Goal: Transaction & Acquisition: Purchase product/service

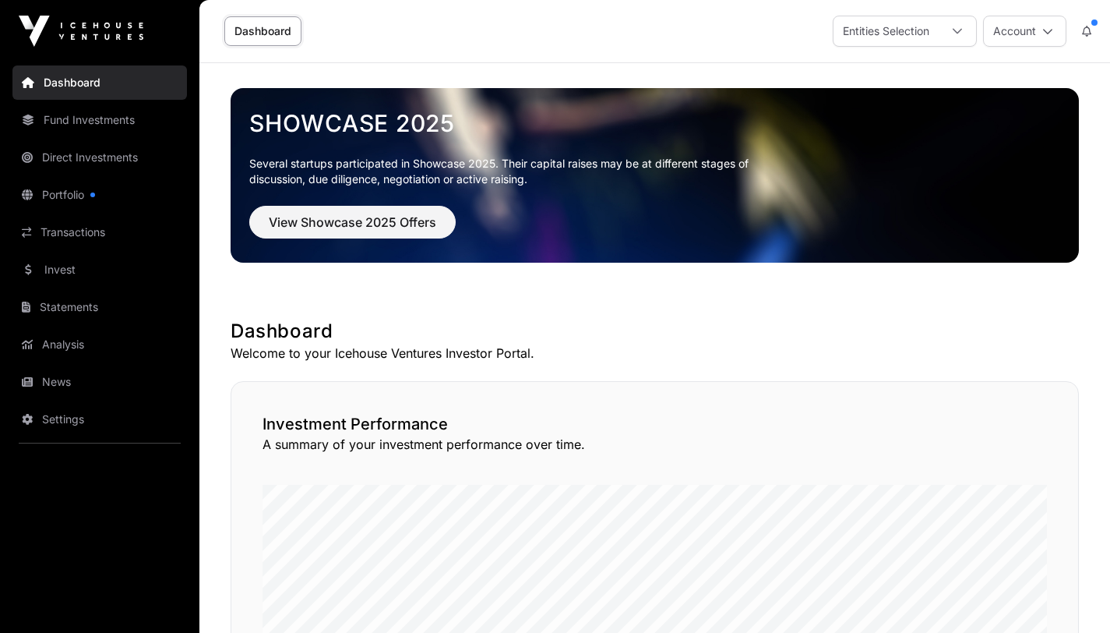
click at [55, 270] on link "Invest" at bounding box center [99, 269] width 174 height 34
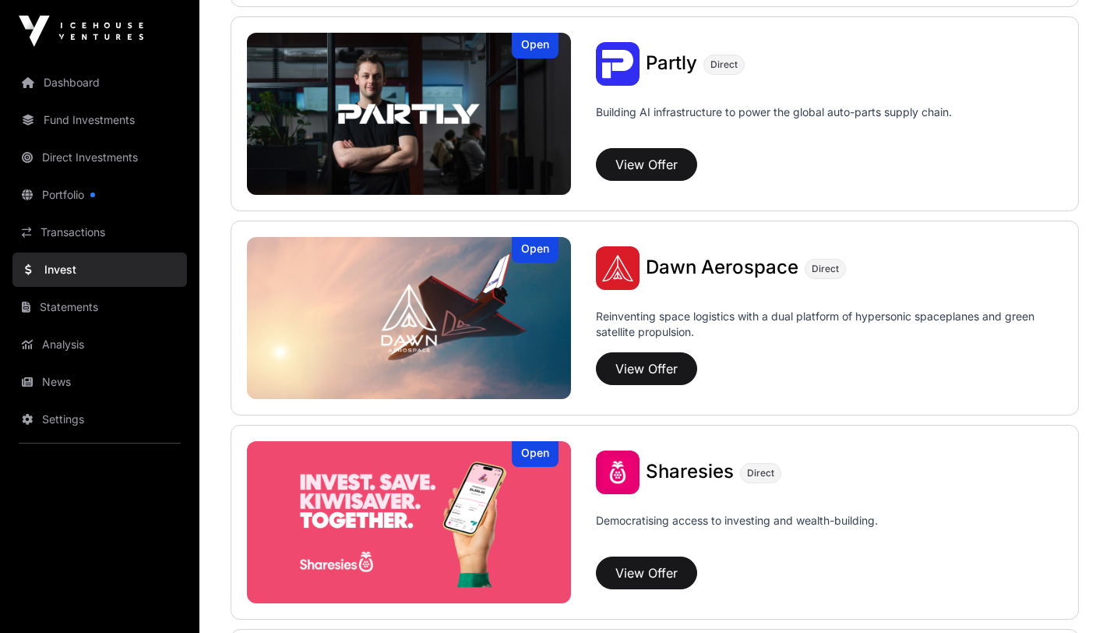
scroll to position [1634, 0]
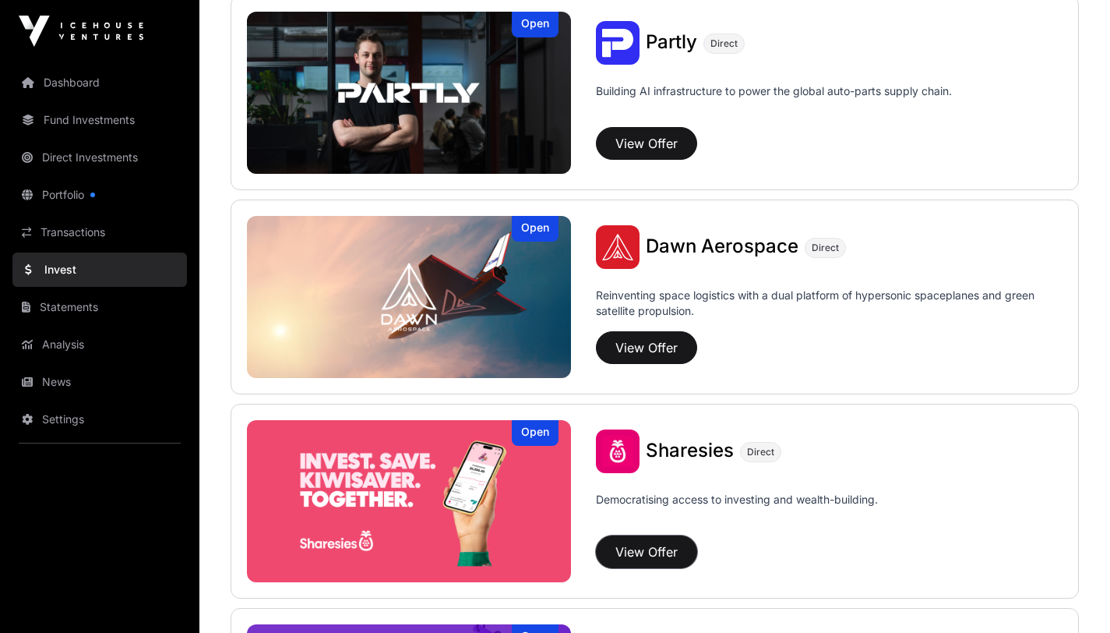
click at [653, 544] on button "View Offer" at bounding box center [646, 551] width 101 height 33
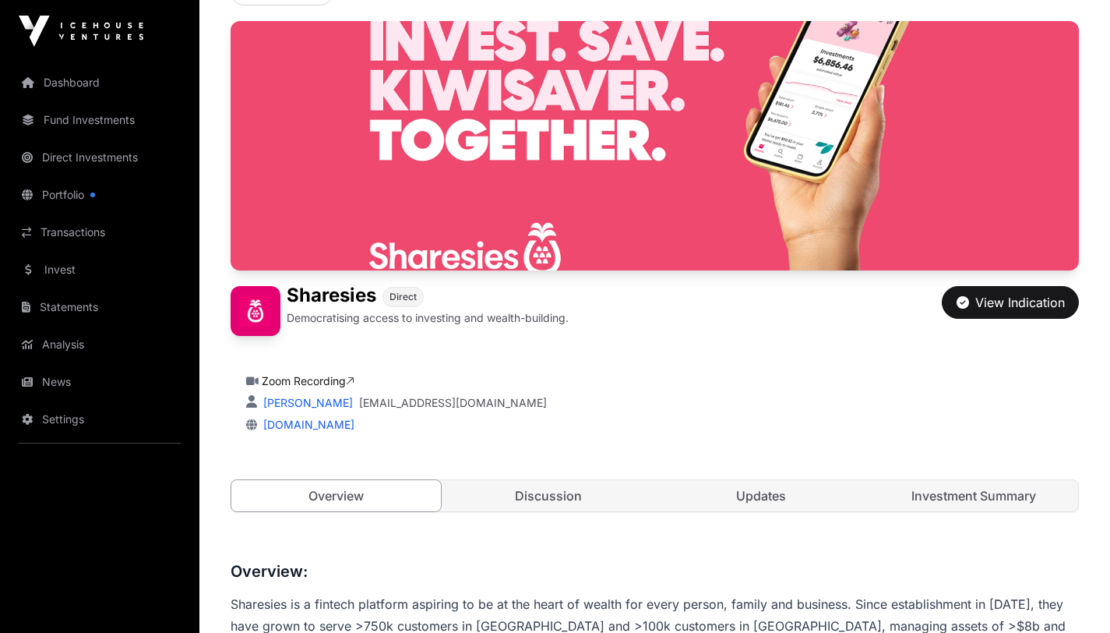
scroll to position [119, 0]
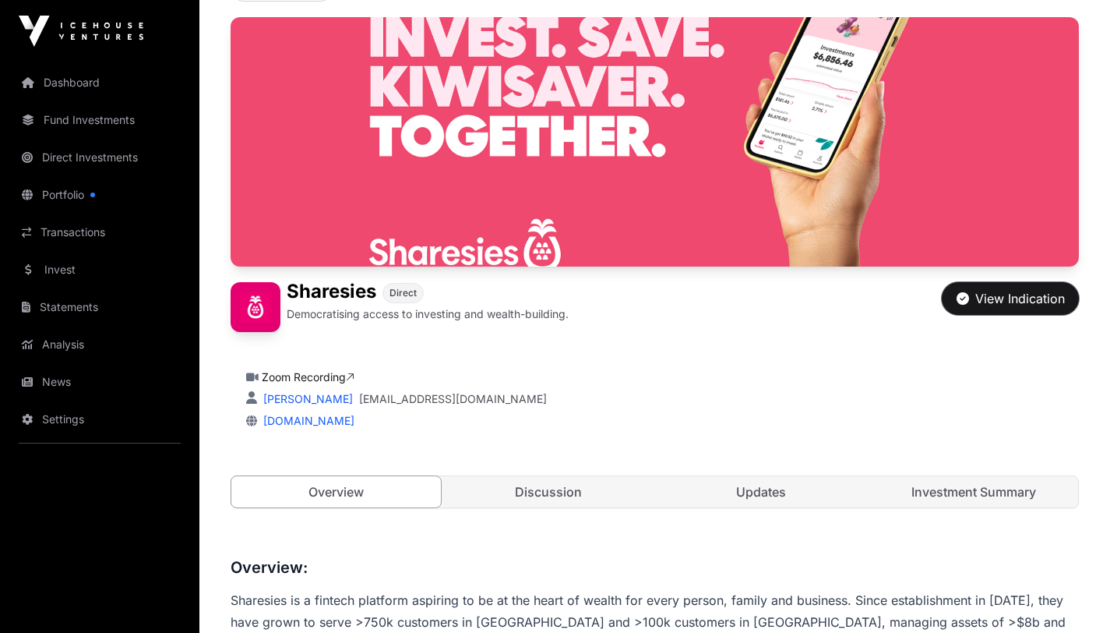
click at [1006, 301] on div "View Indication" at bounding box center [1011, 298] width 108 height 19
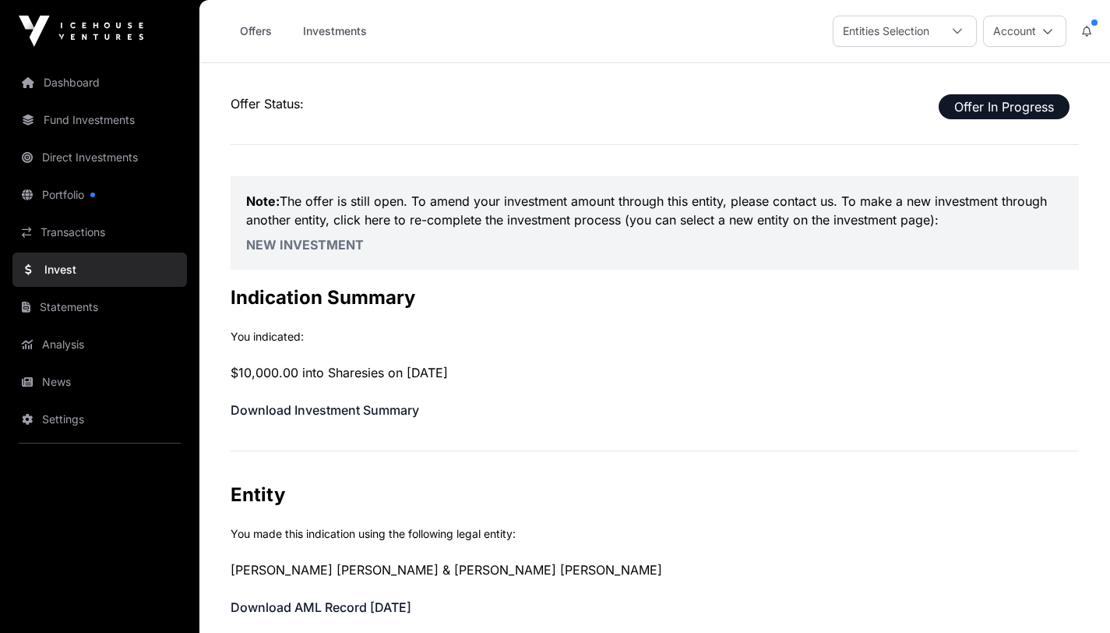
click at [959, 26] on icon at bounding box center [957, 31] width 11 height 11
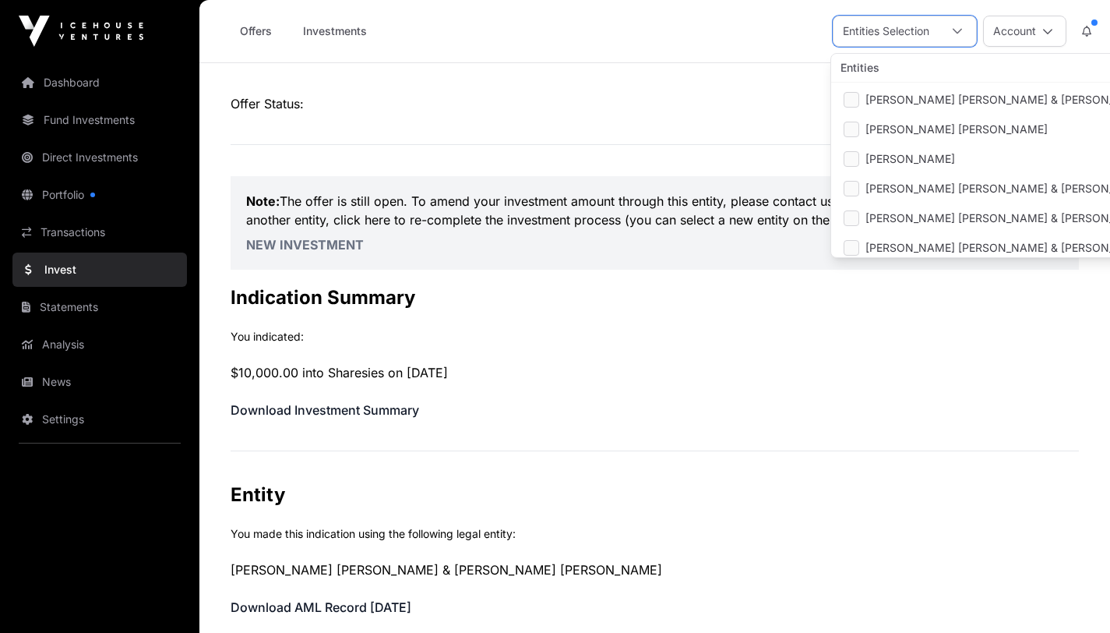
scroll to position [64, 0]
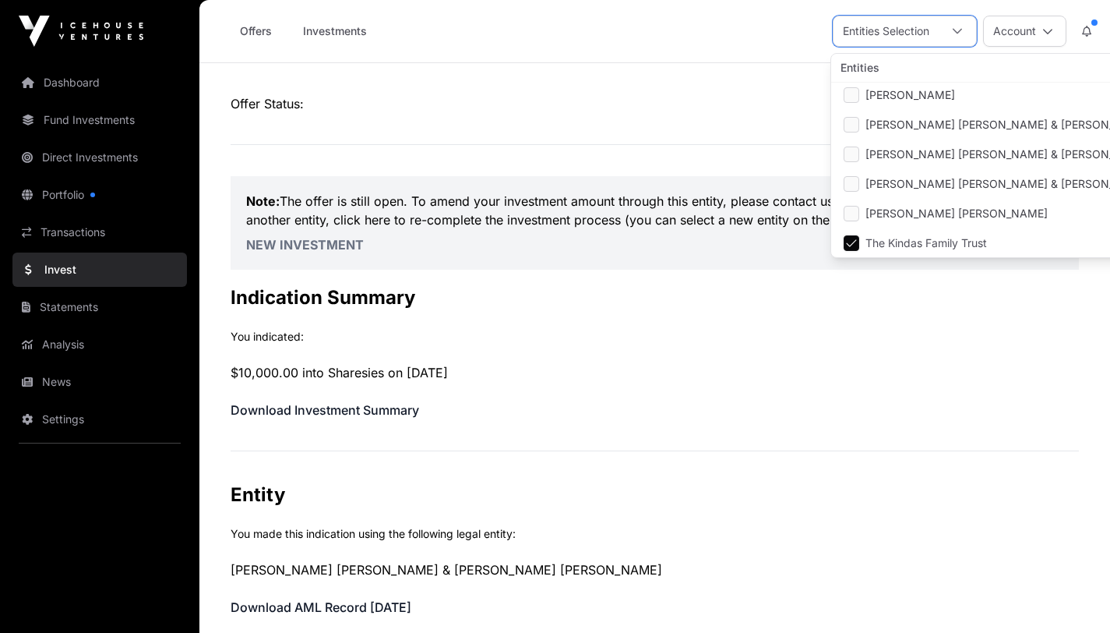
click at [695, 24] on div "Offers Investments Entities Selection Account" at bounding box center [655, 31] width 892 height 62
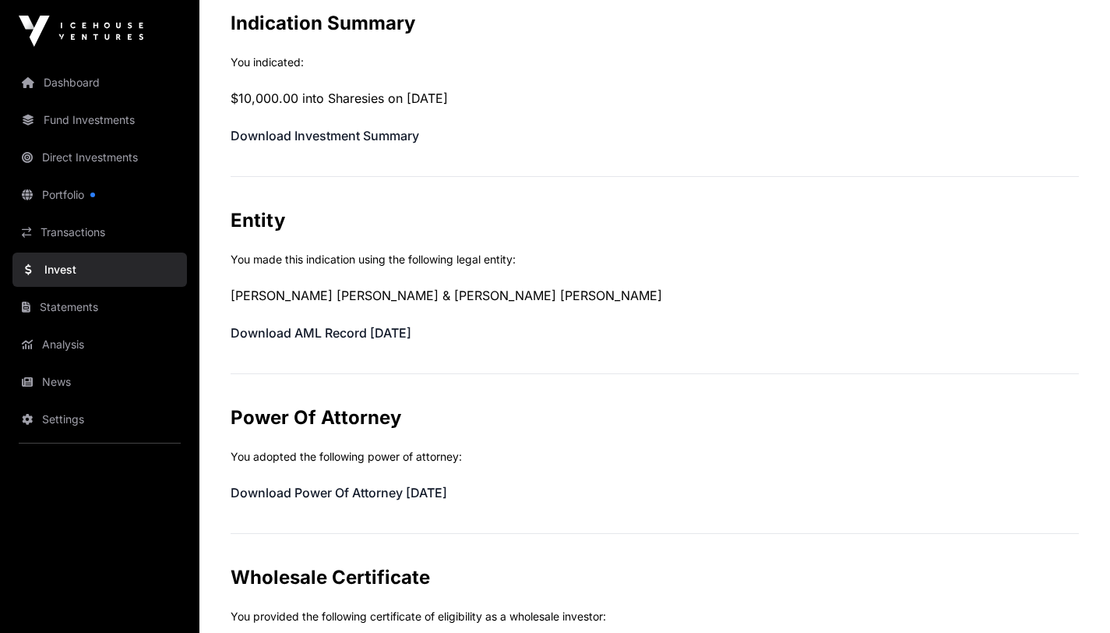
scroll to position [0, 0]
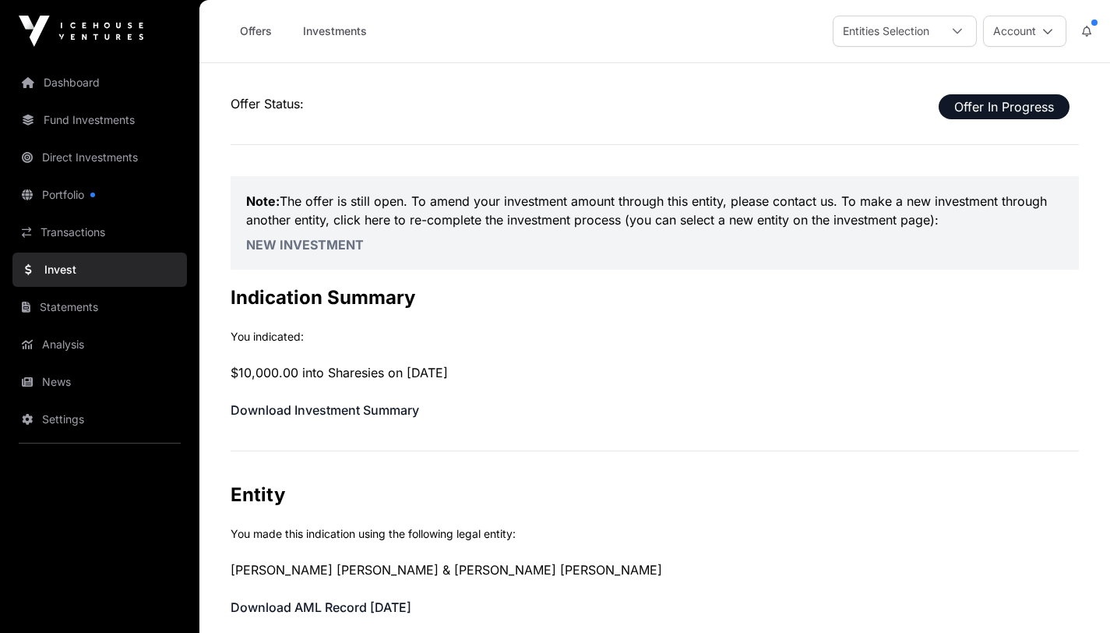
click at [274, 245] on link "New Investment" at bounding box center [305, 245] width 118 height 16
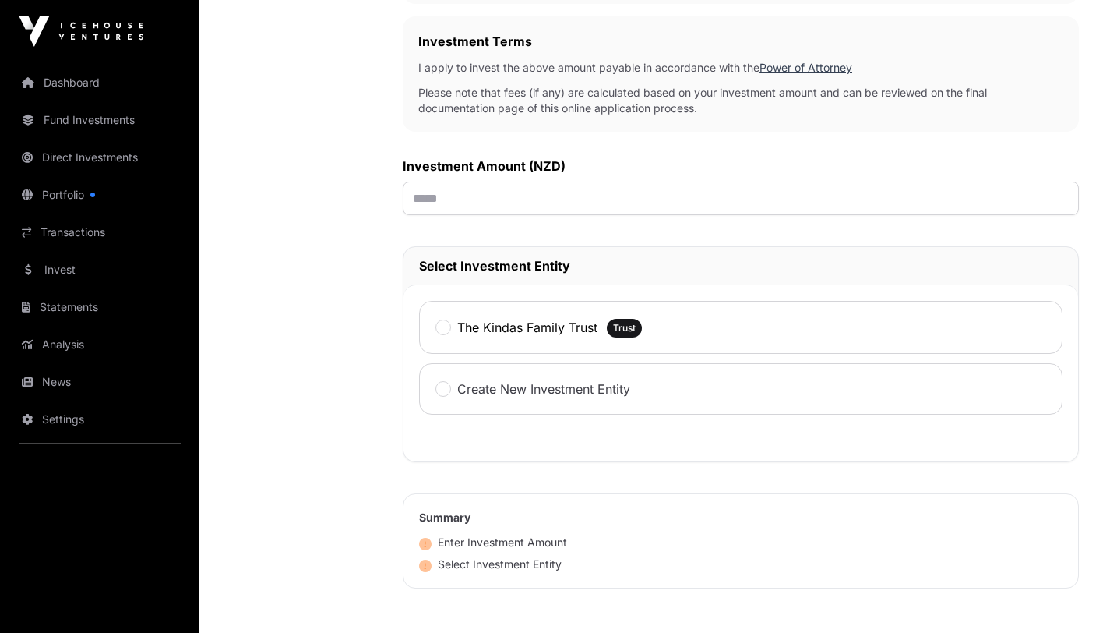
scroll to position [488, 0]
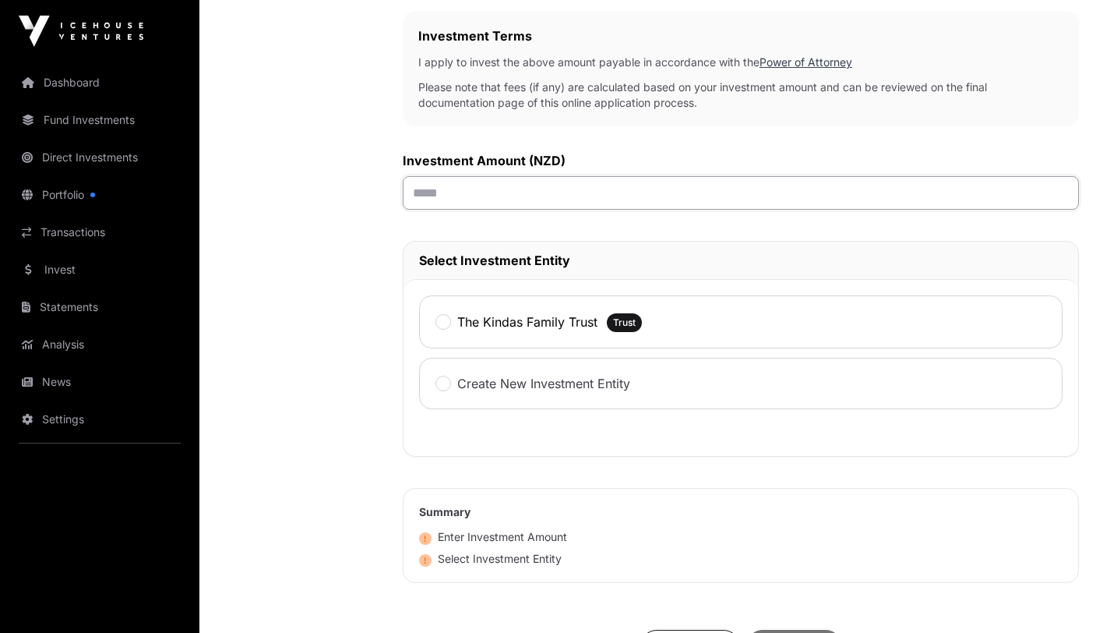
click at [448, 193] on input "text" at bounding box center [741, 192] width 676 height 33
type input "*******"
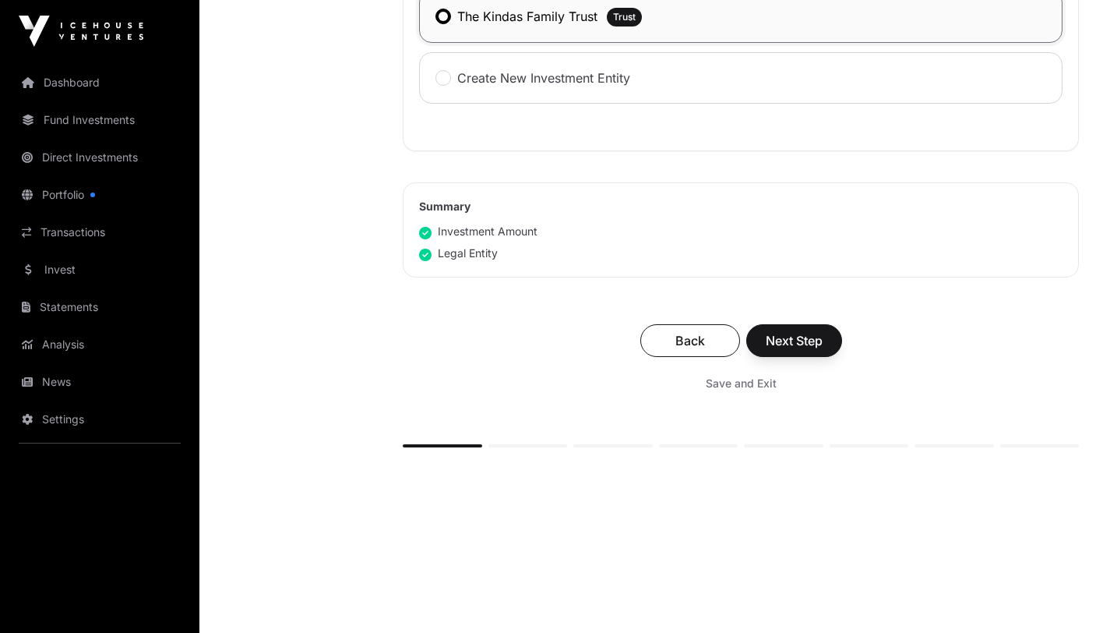
scroll to position [804, 0]
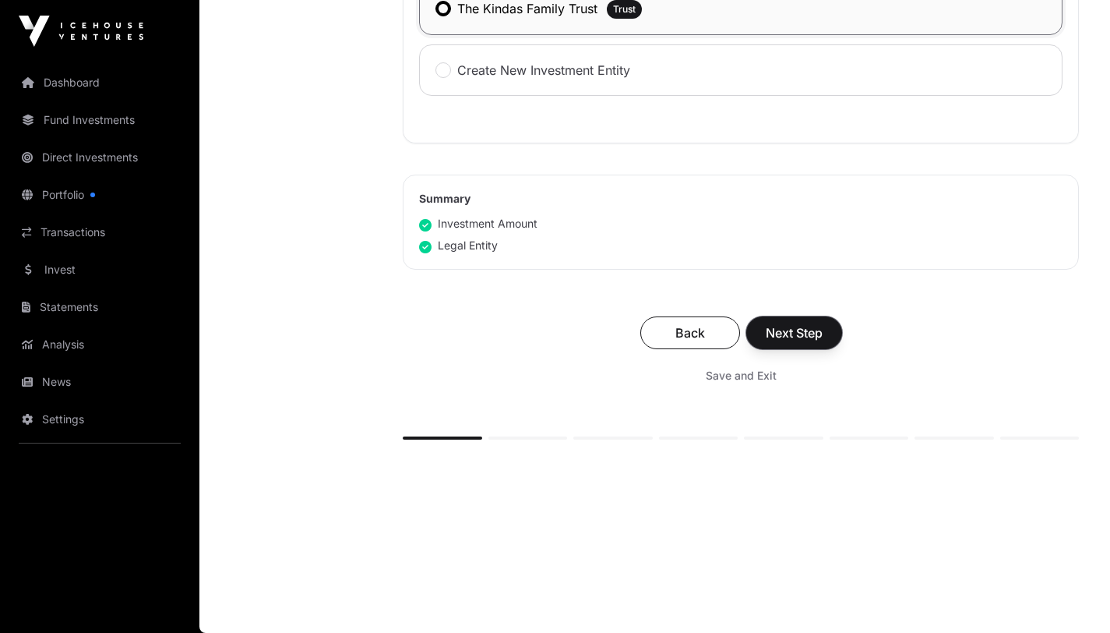
click at [802, 331] on span "Next Step" at bounding box center [794, 332] width 57 height 19
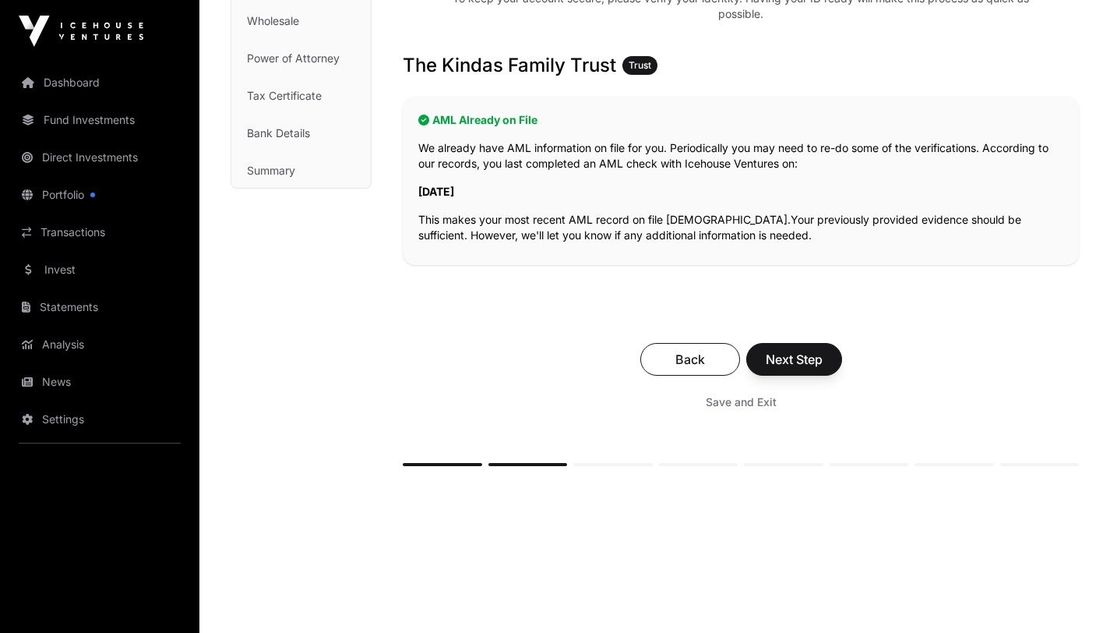
scroll to position [238, 0]
click at [781, 361] on span "Next Step" at bounding box center [794, 358] width 57 height 19
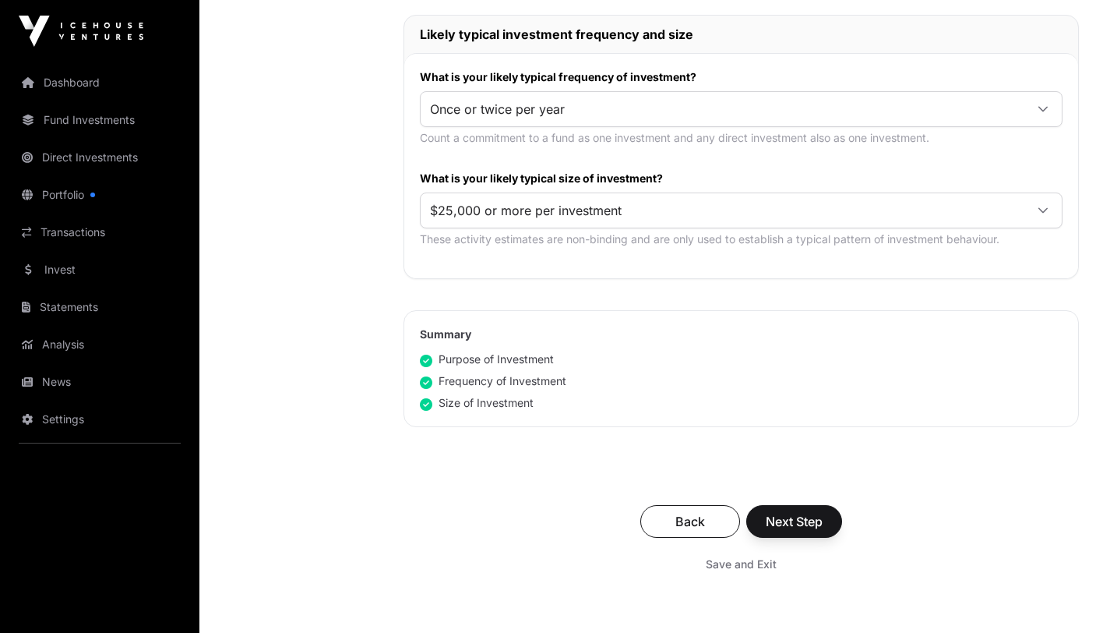
scroll to position [805, 0]
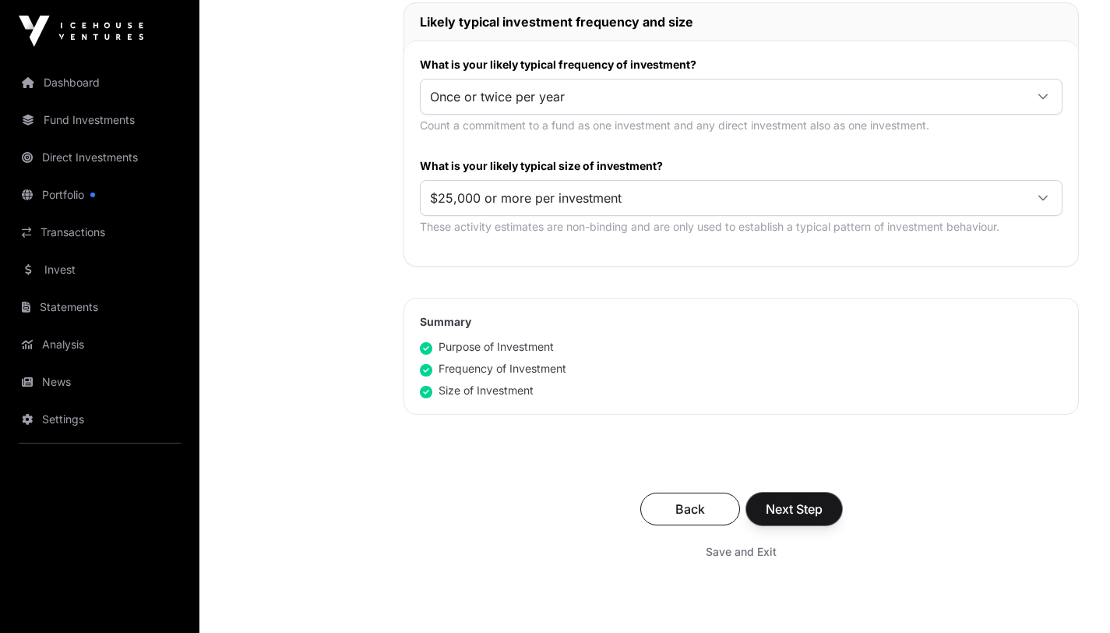
click at [787, 510] on span "Next Step" at bounding box center [794, 508] width 57 height 19
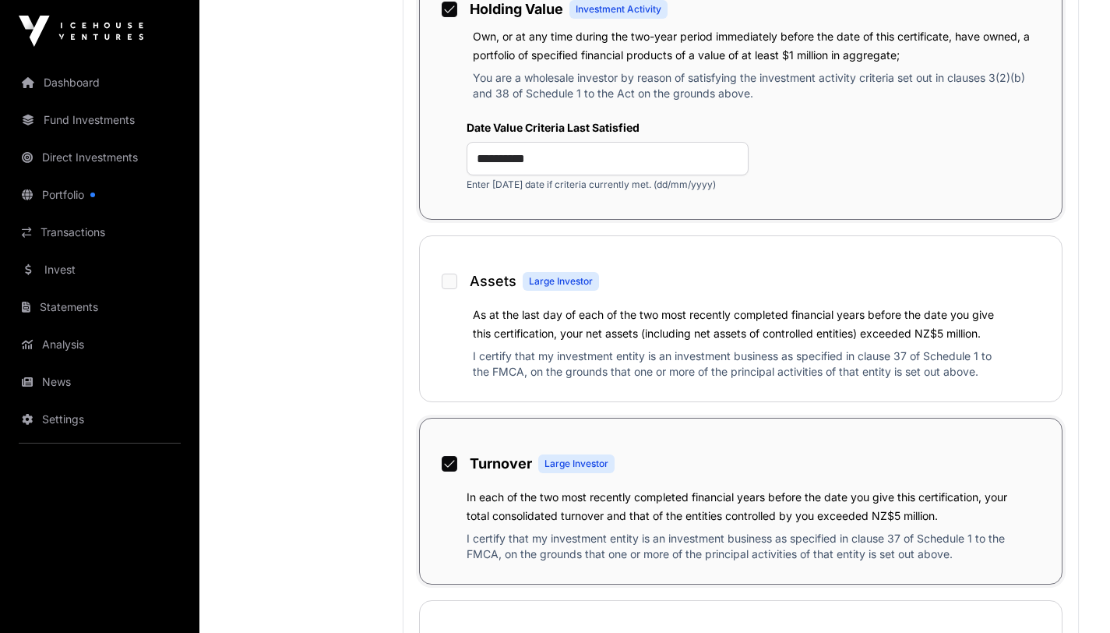
scroll to position [1222, 0]
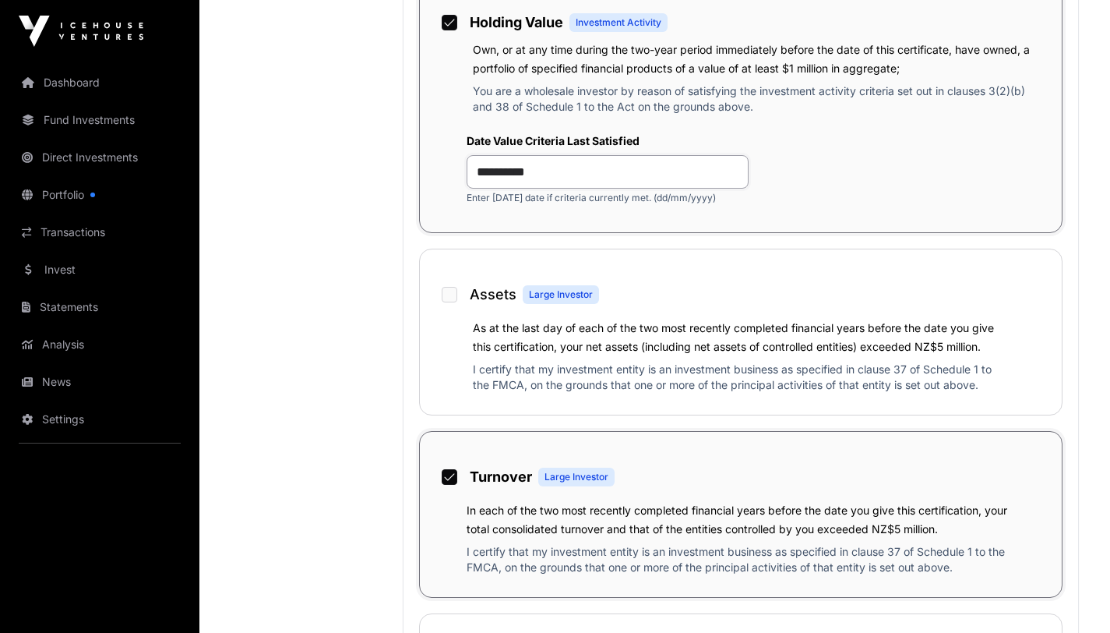
drag, startPoint x: 509, startPoint y: 169, endPoint x: 476, endPoint y: 169, distance: 33.5
click at [476, 169] on input "**********" at bounding box center [608, 171] width 282 height 33
type input "**********"
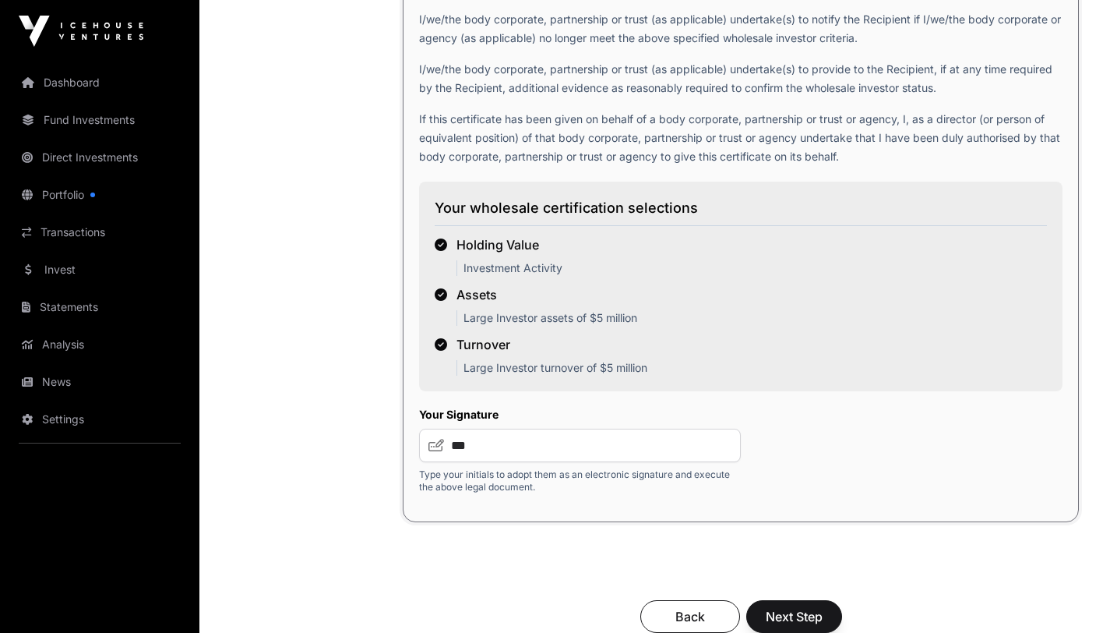
scroll to position [2807, 0]
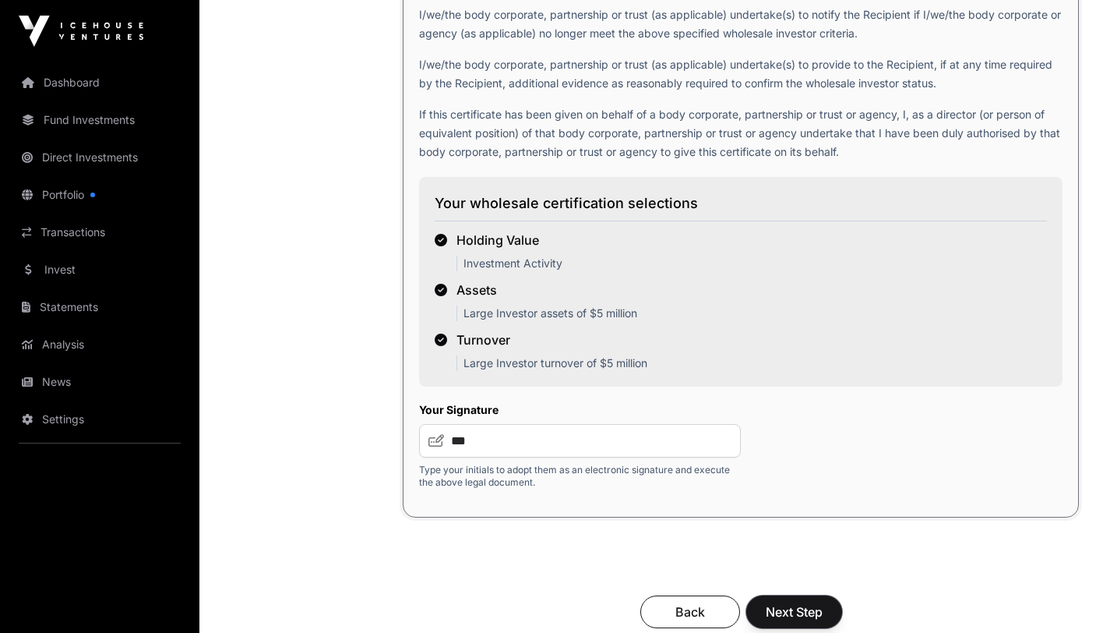
click at [794, 612] on span "Next Step" at bounding box center [794, 611] width 57 height 19
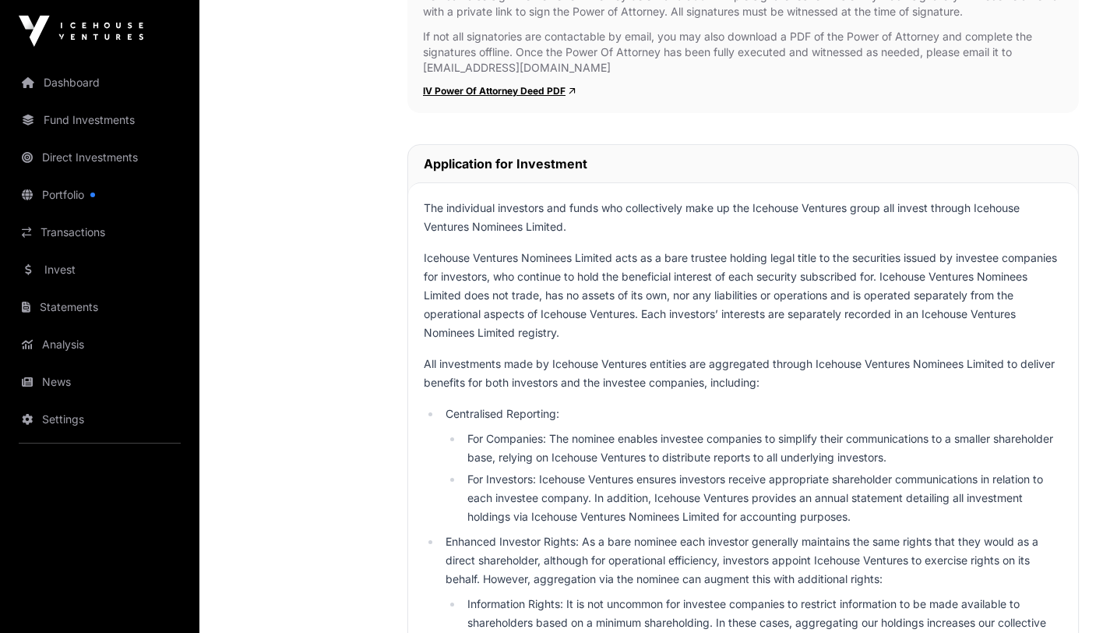
scroll to position [537, 0]
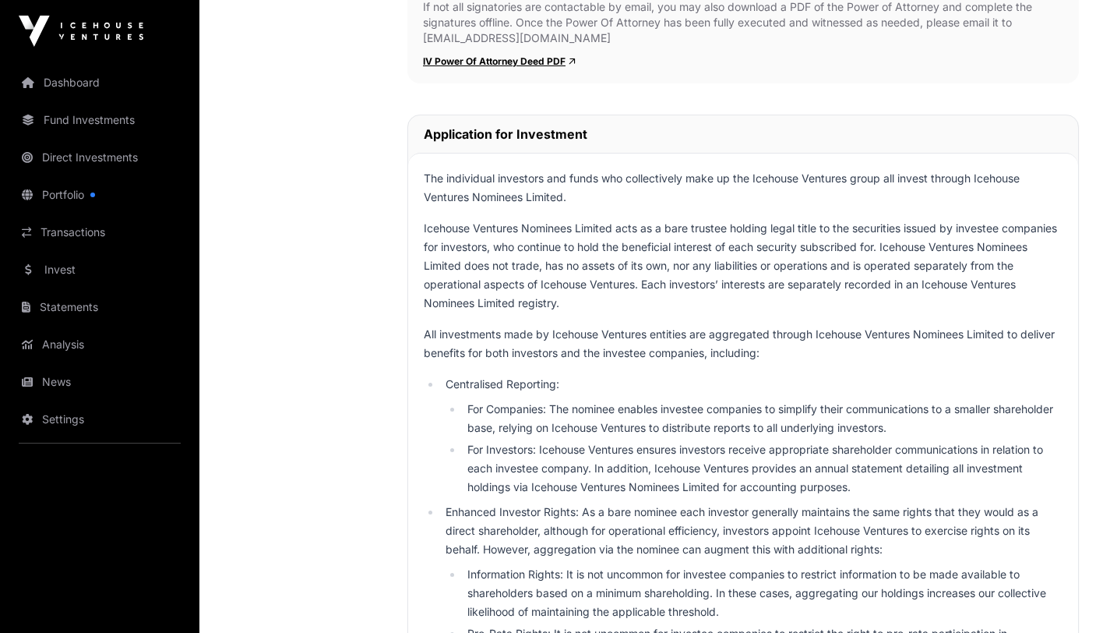
click at [488, 61] on link "IV Power Of Attorney Deed PDF" at bounding box center [499, 61] width 153 height 12
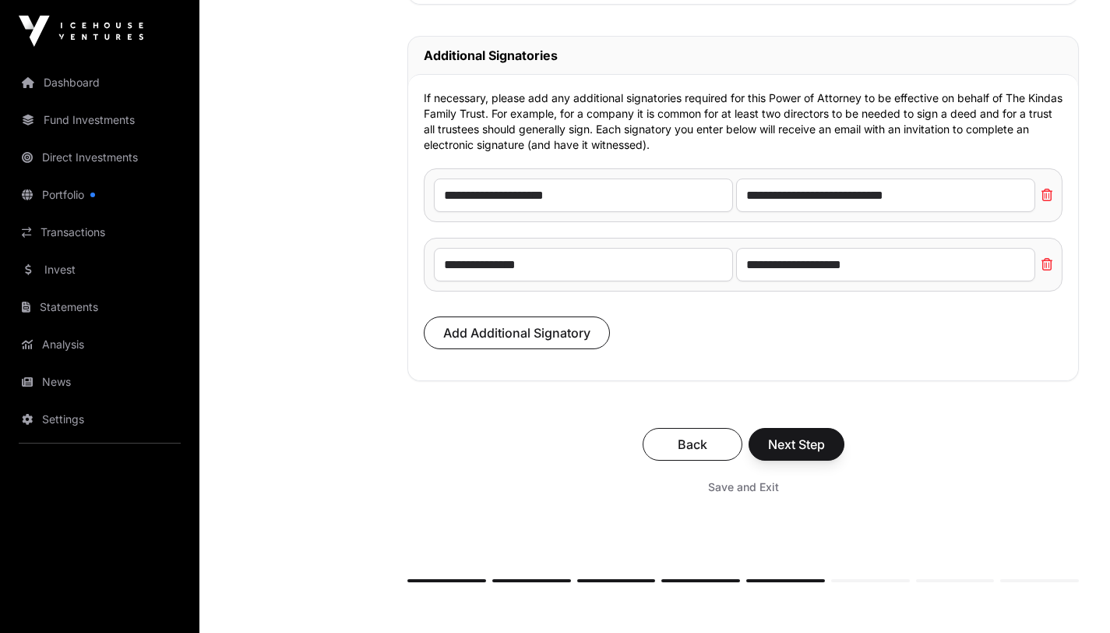
scroll to position [11379, 0]
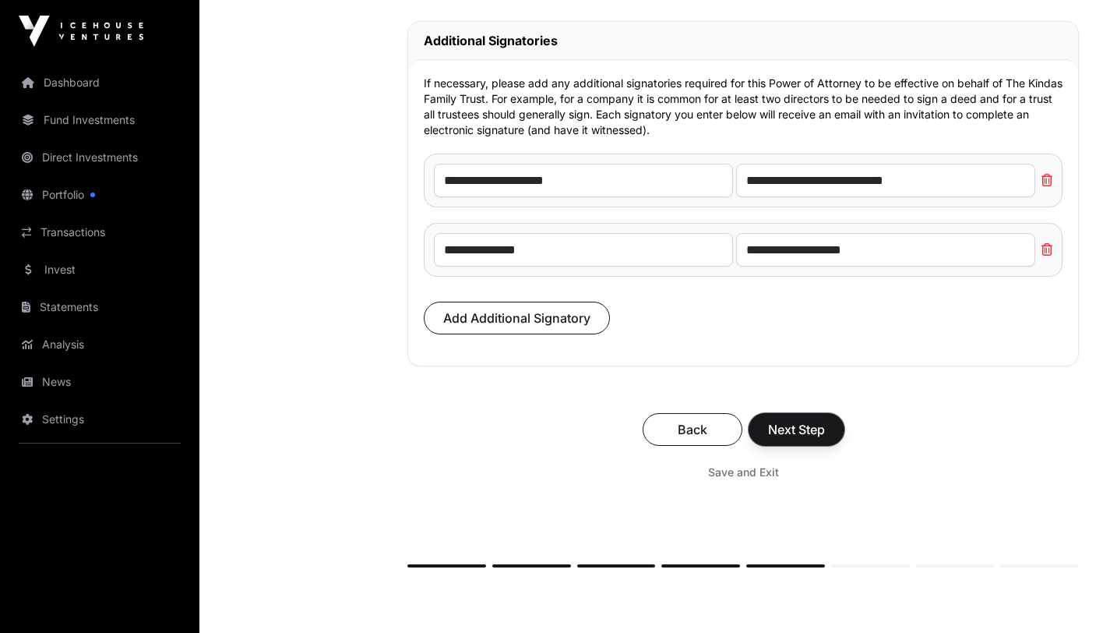
click at [803, 439] on span "Next Step" at bounding box center [796, 429] width 57 height 19
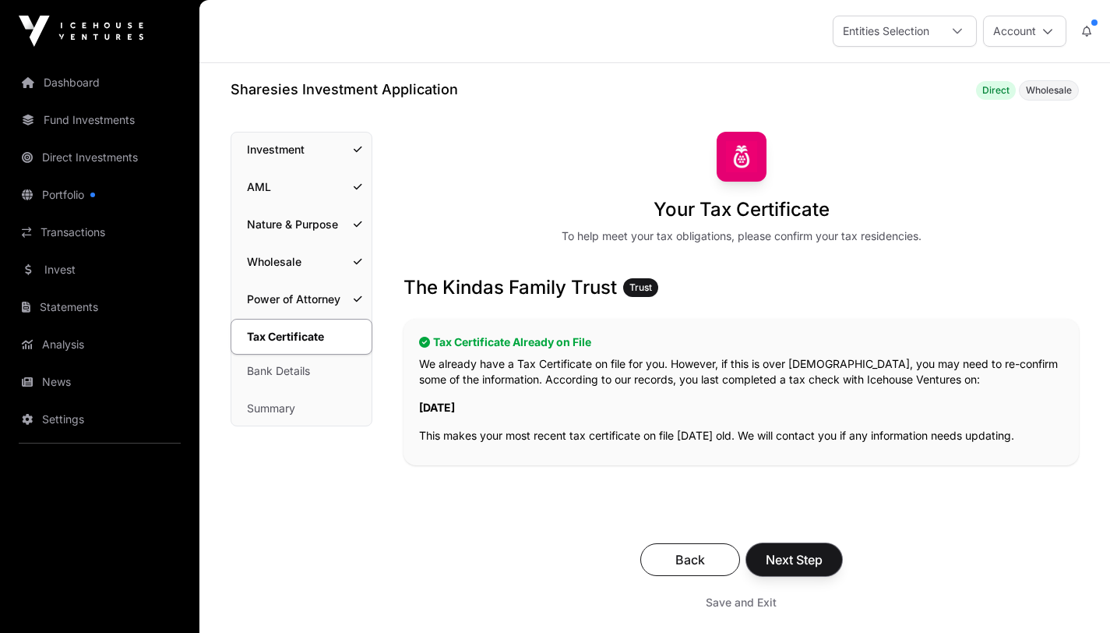
click at [791, 558] on span "Next Step" at bounding box center [794, 559] width 57 height 19
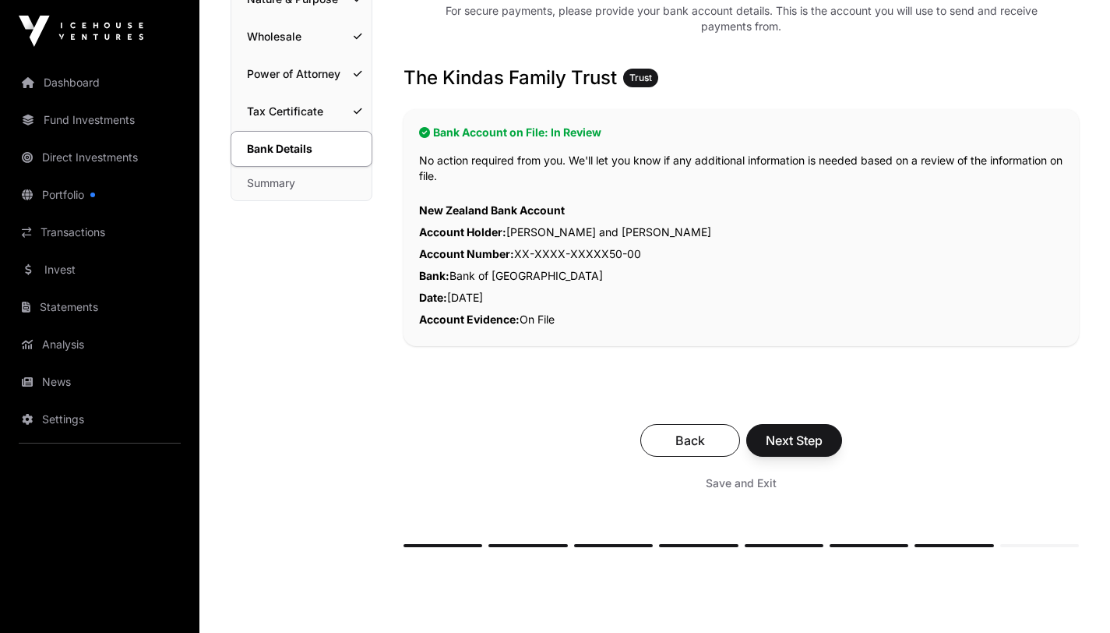
scroll to position [230, 0]
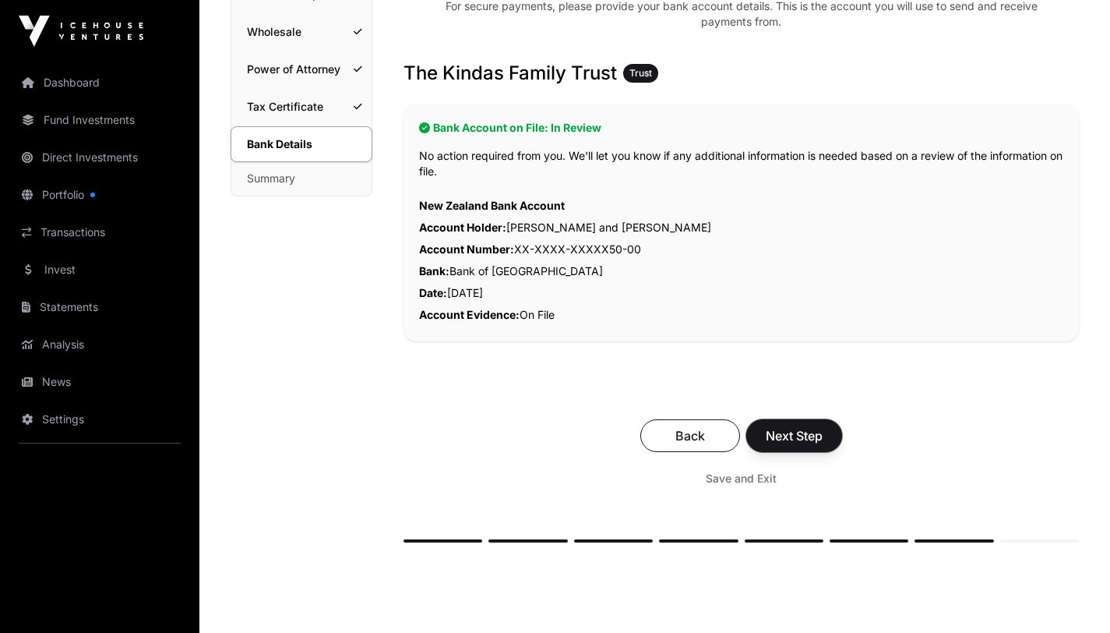
click at [798, 435] on span "Next Step" at bounding box center [794, 435] width 57 height 19
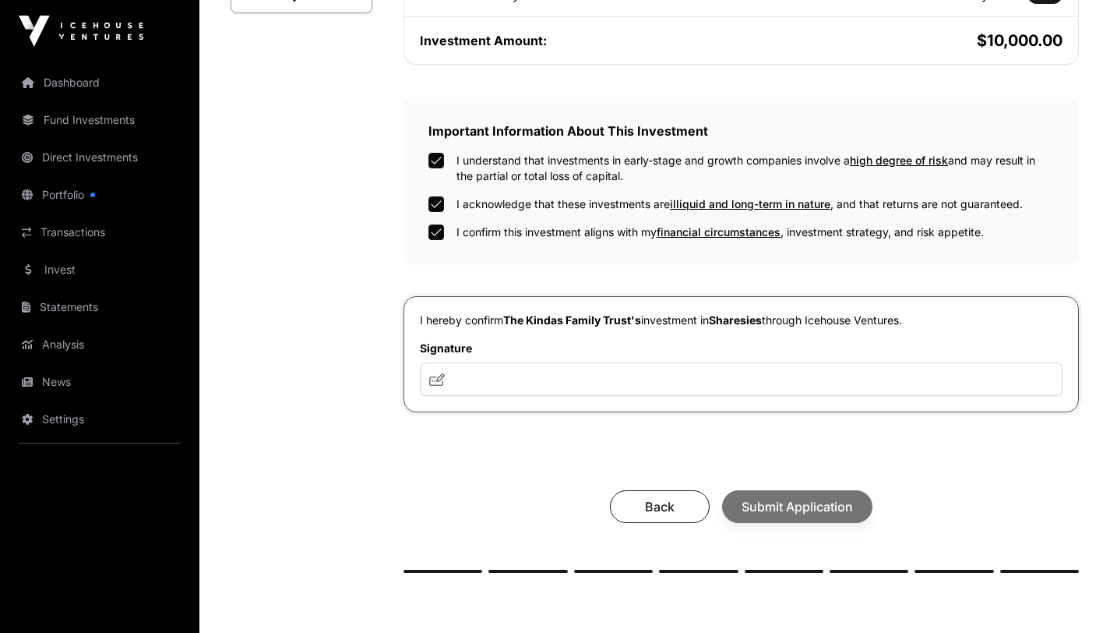
scroll to position [430, 0]
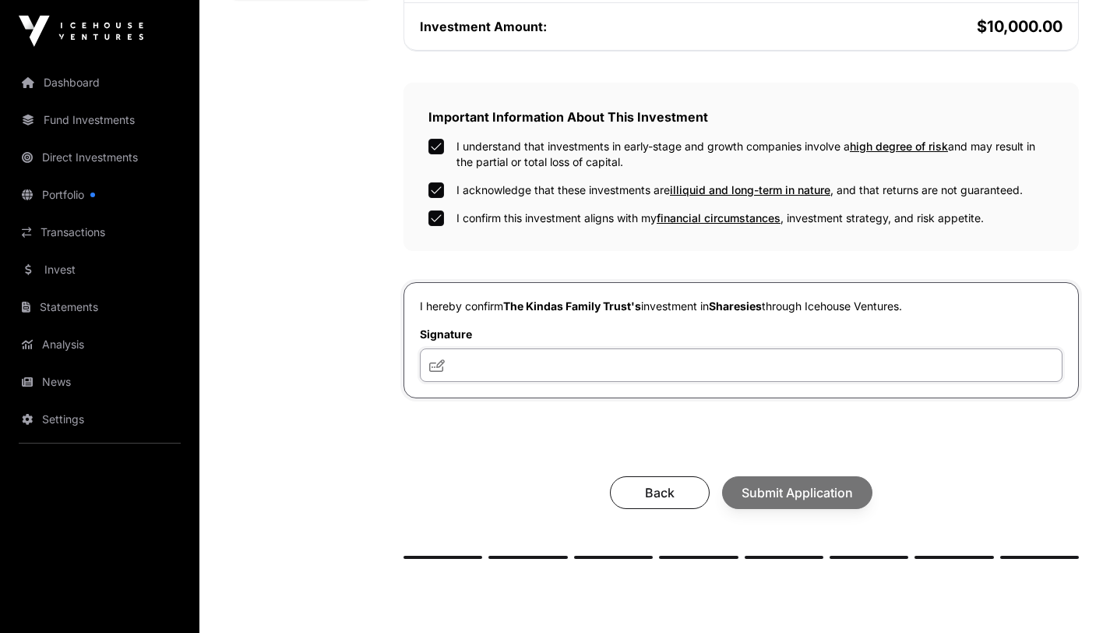
click at [498, 368] on input "text" at bounding box center [741, 364] width 643 height 33
type input "*"
type input "**********"
click at [785, 492] on span "Submit Application" at bounding box center [797, 492] width 111 height 19
